Goal: Task Accomplishment & Management: Use online tool/utility

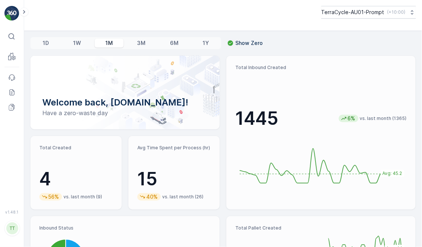
click at [383, 19] on div "TerraCycle-AU01-Prompt ( +10:00 )" at bounding box center [223, 15] width 398 height 31
click at [379, 13] on p "TerraCycle-AU01-Prompt" at bounding box center [352, 12] width 63 height 7
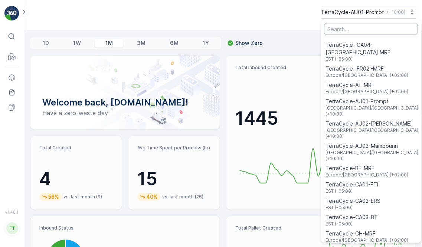
click at [351, 27] on input "Menu" at bounding box center [371, 29] width 94 height 12
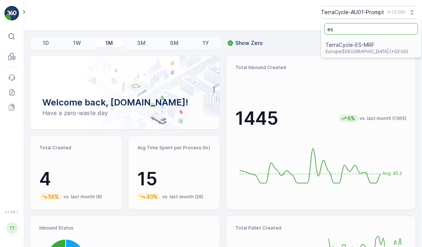
type input "es"
click at [356, 45] on span "TerraCycle-ES-MRF" at bounding box center [367, 44] width 83 height 7
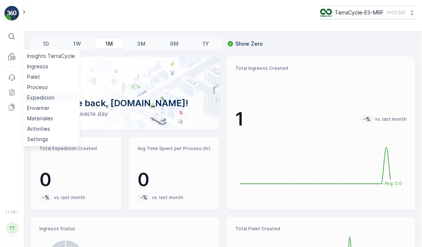
click at [47, 99] on p "Expedicion" at bounding box center [40, 97] width 27 height 7
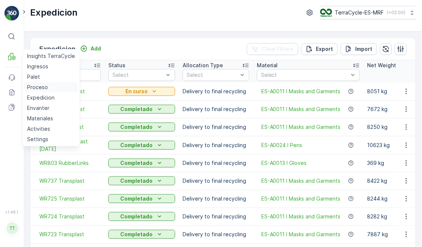
click at [41, 88] on p "Proceso" at bounding box center [37, 86] width 21 height 7
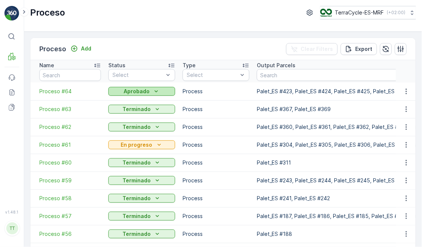
click at [162, 89] on div "Aprobado" at bounding box center [141, 91] width 61 height 7
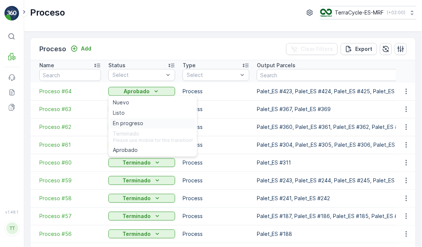
click at [128, 124] on span "En progreso" at bounding box center [128, 122] width 30 height 7
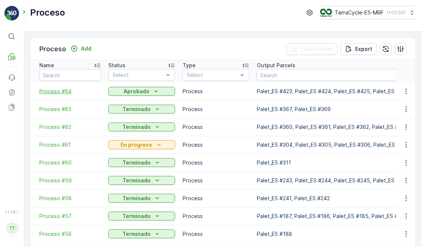
click at [62, 88] on span "Proceso #64" at bounding box center [70, 91] width 62 height 7
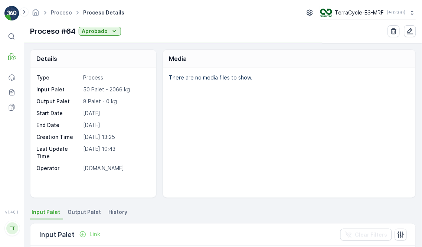
click at [86, 210] on span "Output Palet" at bounding box center [84, 211] width 33 height 7
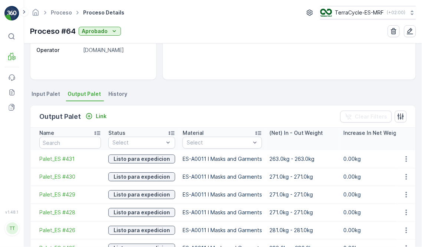
scroll to position [124, 0]
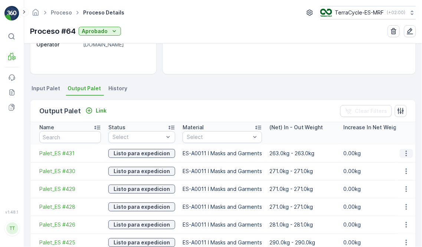
click at [406, 155] on icon "button" at bounding box center [406, 153] width 7 height 7
click at [24, 170] on div "⌘B MRF Events Reports Documents v 1.48.1 TT TC.GLOBAL clemence.vasseur@terracyc…" at bounding box center [12, 123] width 24 height 247
